Goal: Task Accomplishment & Management: Use online tool/utility

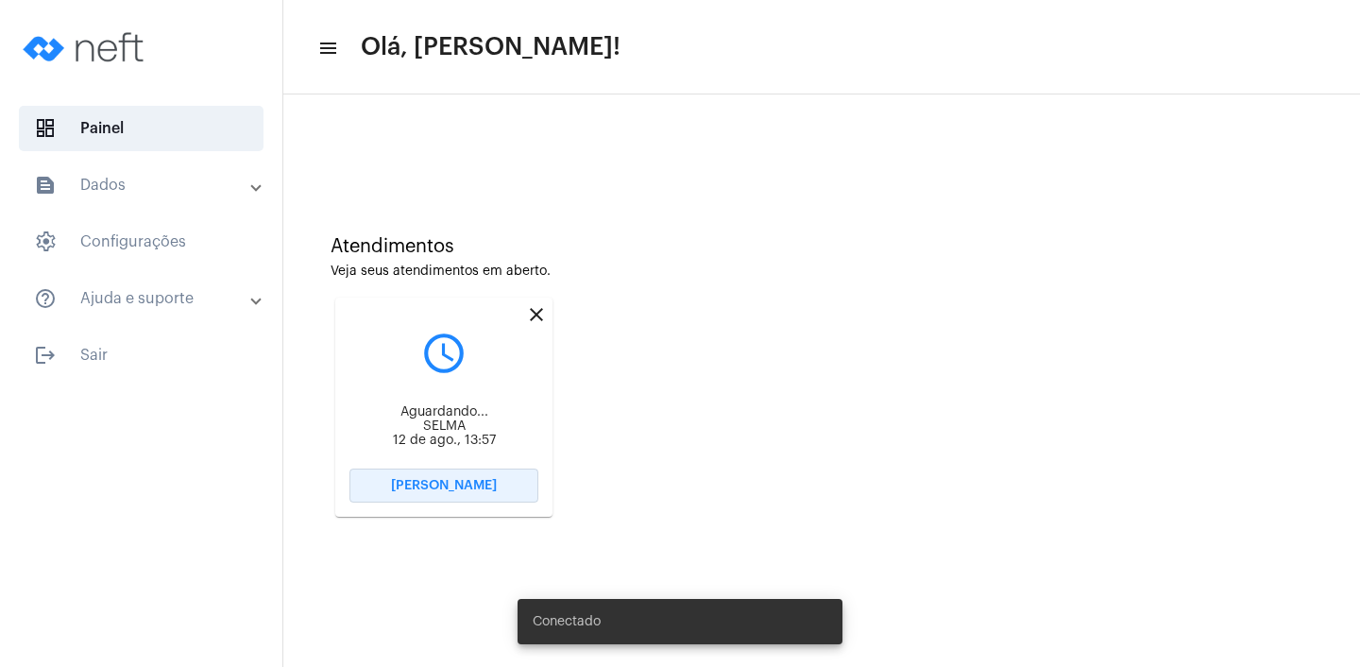
click at [461, 487] on span "[PERSON_NAME]" at bounding box center [444, 485] width 106 height 13
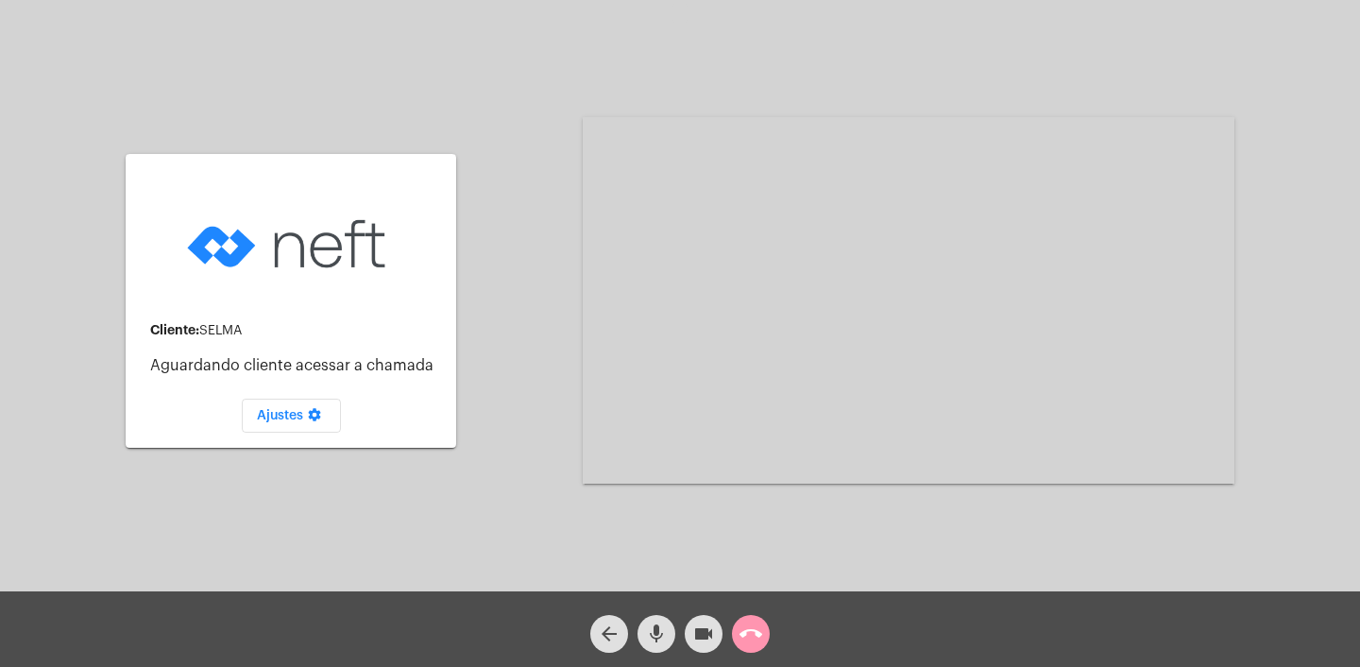
click at [751, 633] on mat-icon "call_end" at bounding box center [750, 633] width 23 height 23
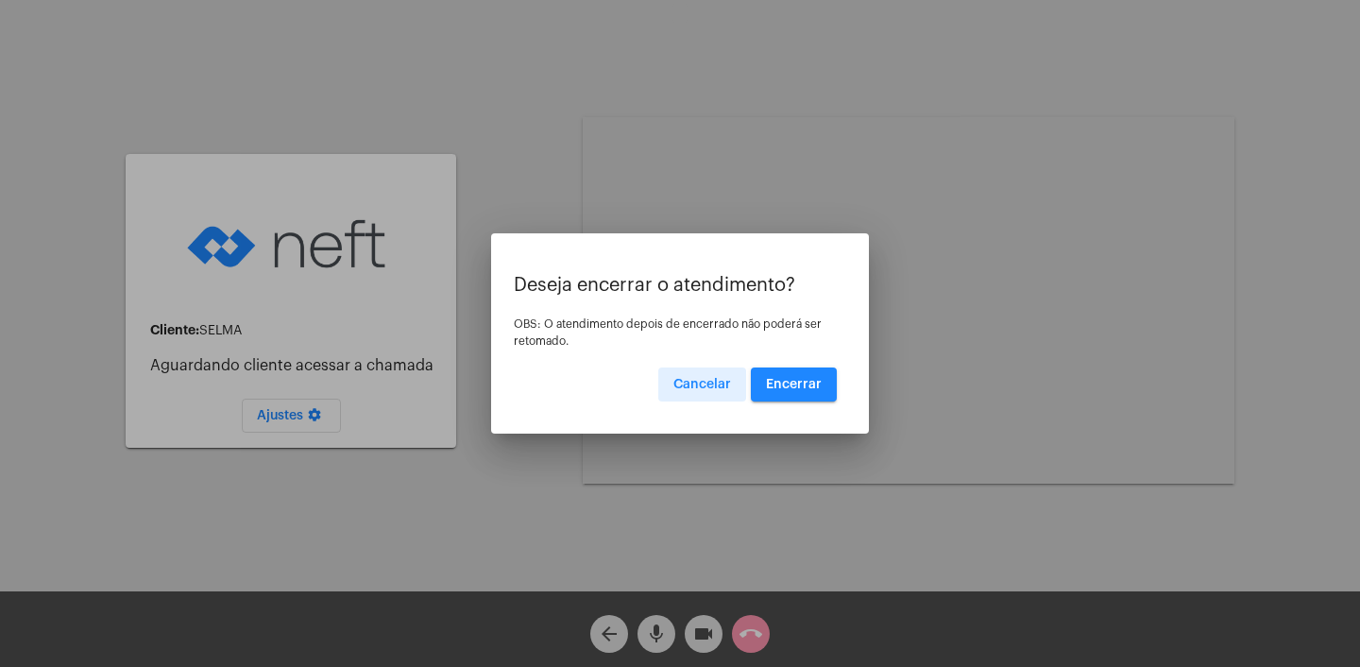
click at [808, 385] on span "Encerrar" at bounding box center [794, 384] width 56 height 13
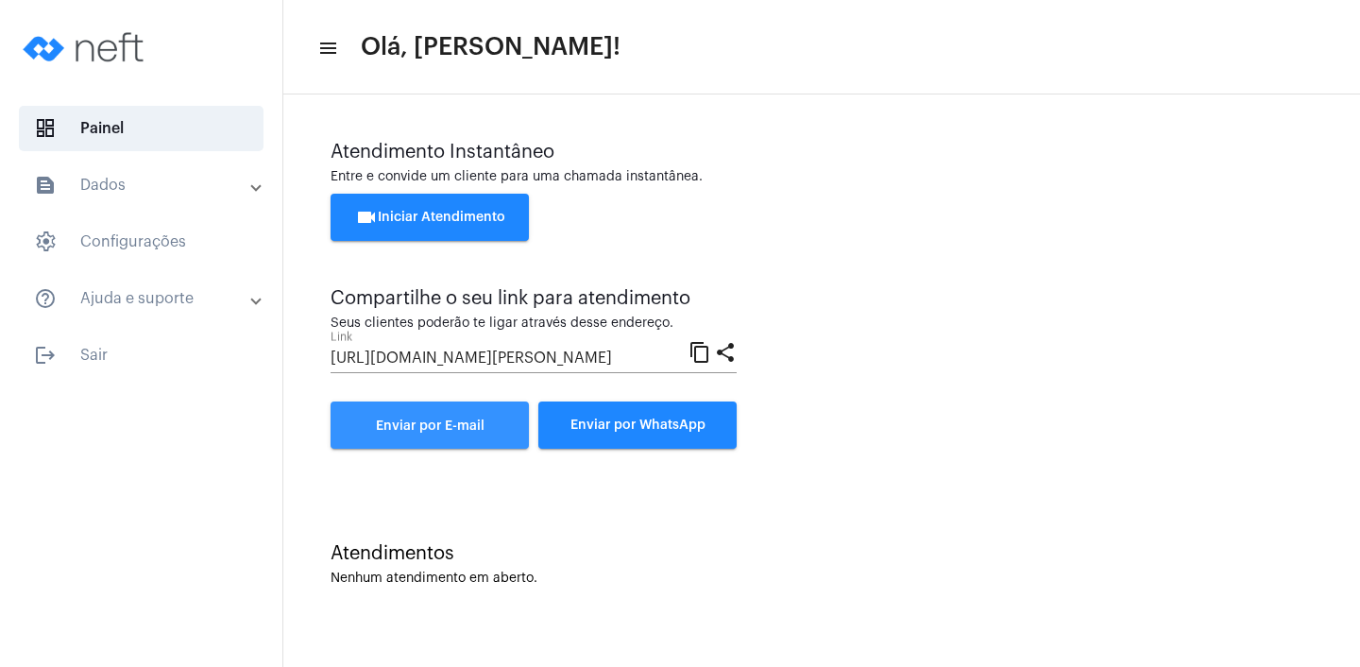
click at [427, 433] on link "Enviar por E-mail" at bounding box center [430, 424] width 198 height 47
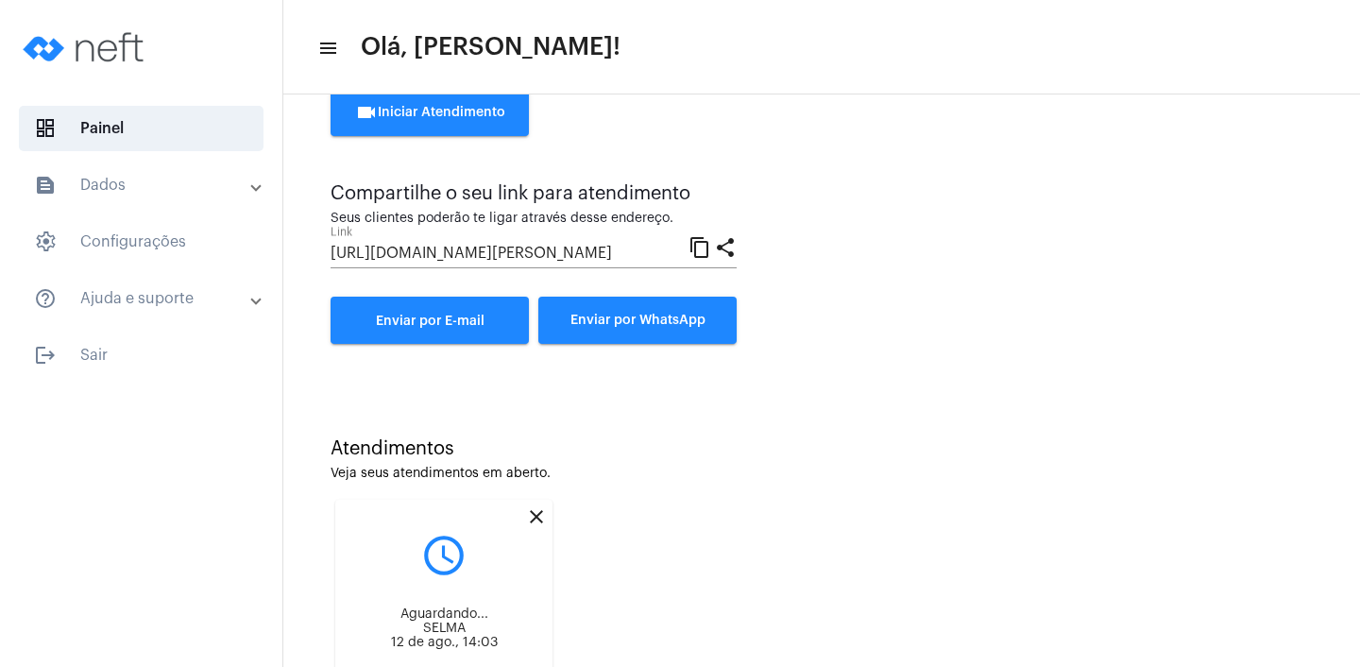
scroll to position [211, 0]
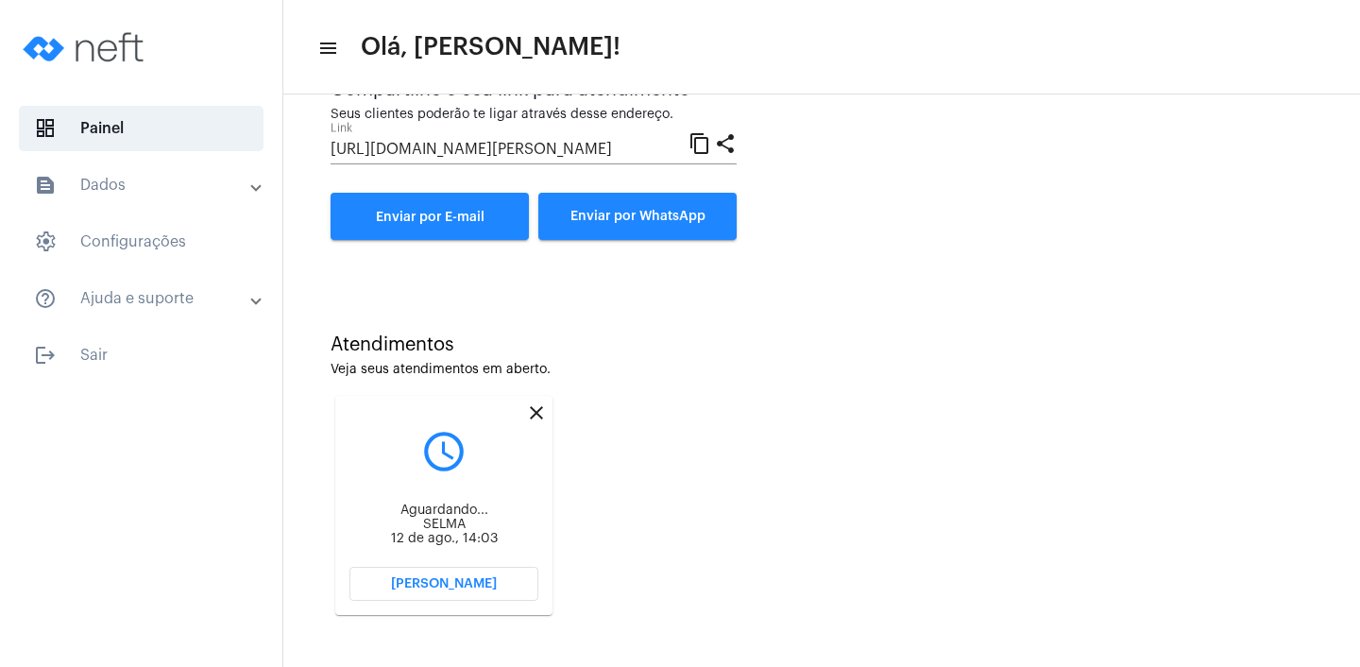
click at [433, 586] on span "[PERSON_NAME]" at bounding box center [444, 583] width 106 height 13
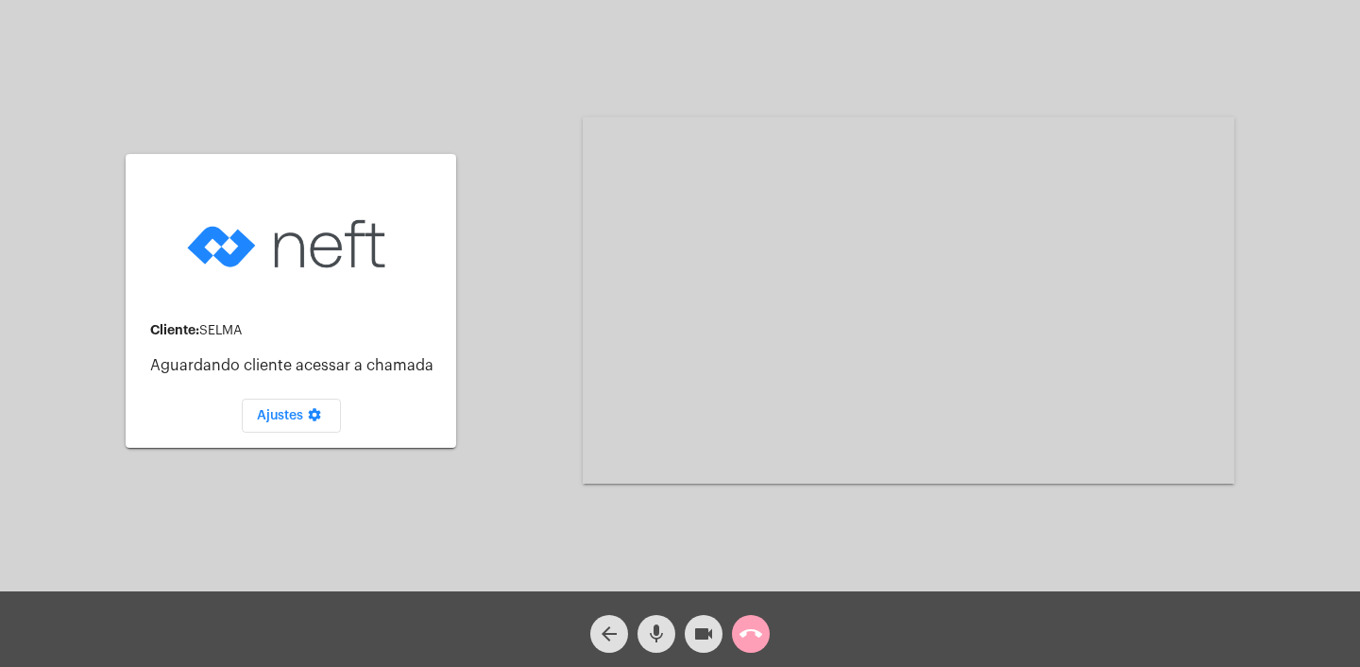
click at [748, 637] on mat-icon "call_end" at bounding box center [750, 633] width 23 height 23
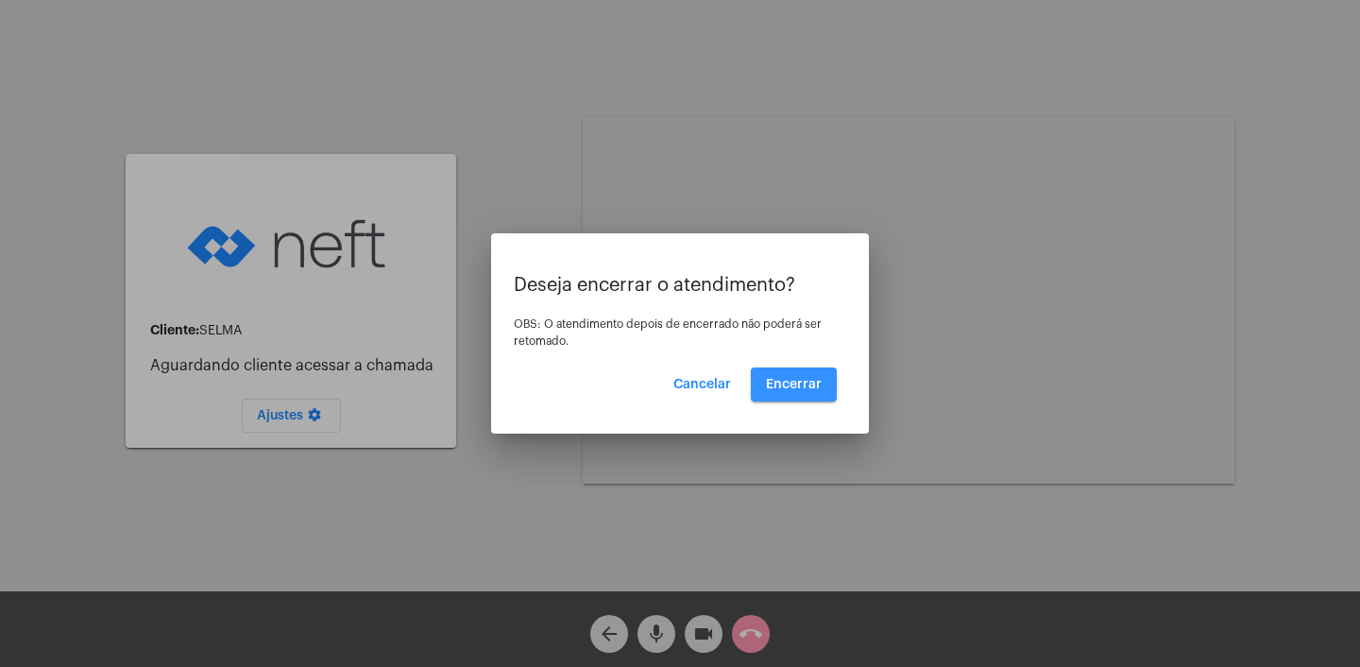
click at [781, 375] on button "Encerrar" at bounding box center [794, 384] width 86 height 34
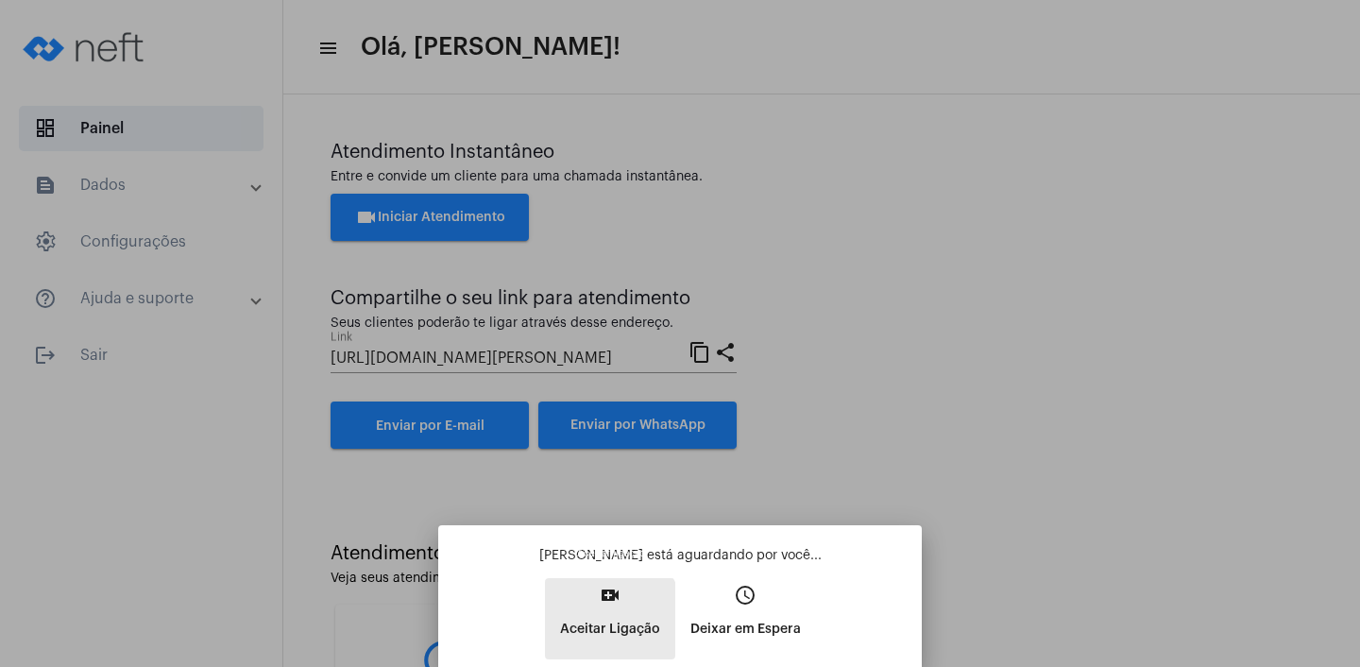
click at [598, 621] on p "Aceitar Ligação" at bounding box center [610, 629] width 100 height 34
